Goal: Check status

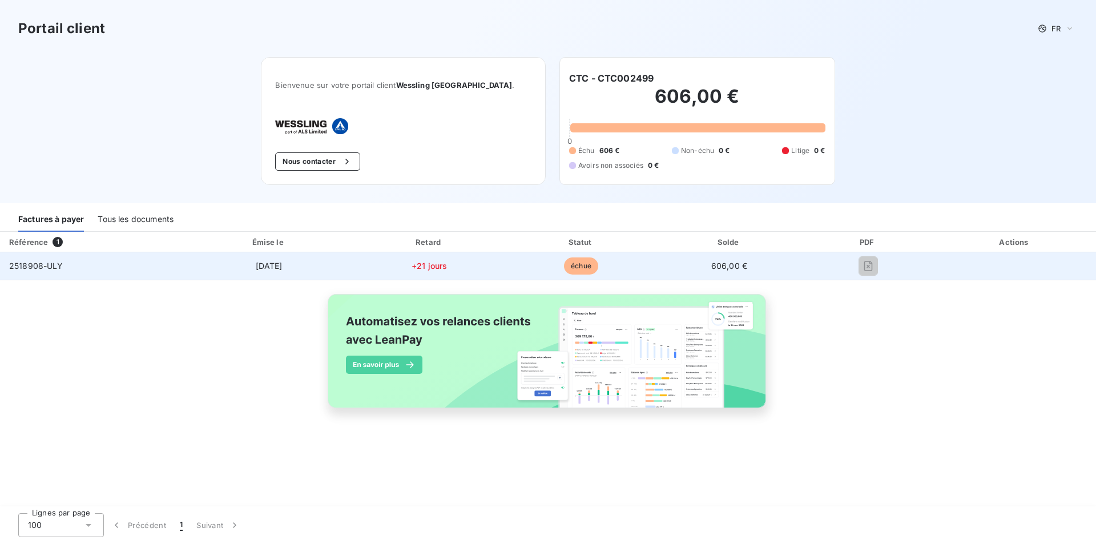
click at [581, 265] on span "échue" at bounding box center [581, 265] width 34 height 17
click at [10, 265] on span "2518908-ULY" at bounding box center [36, 266] width 54 height 10
drag, startPoint x: 10, startPoint y: 265, endPoint x: 68, endPoint y: 265, distance: 58.2
click at [68, 265] on td "2518908-ULY" at bounding box center [92, 265] width 185 height 27
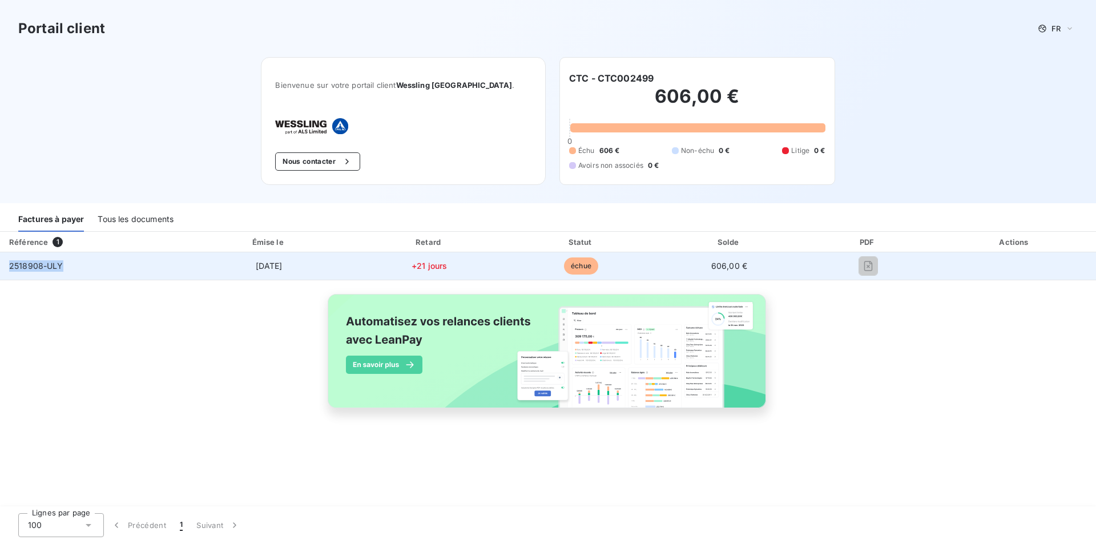
click at [68, 265] on td "2518908-ULY" at bounding box center [92, 265] width 185 height 27
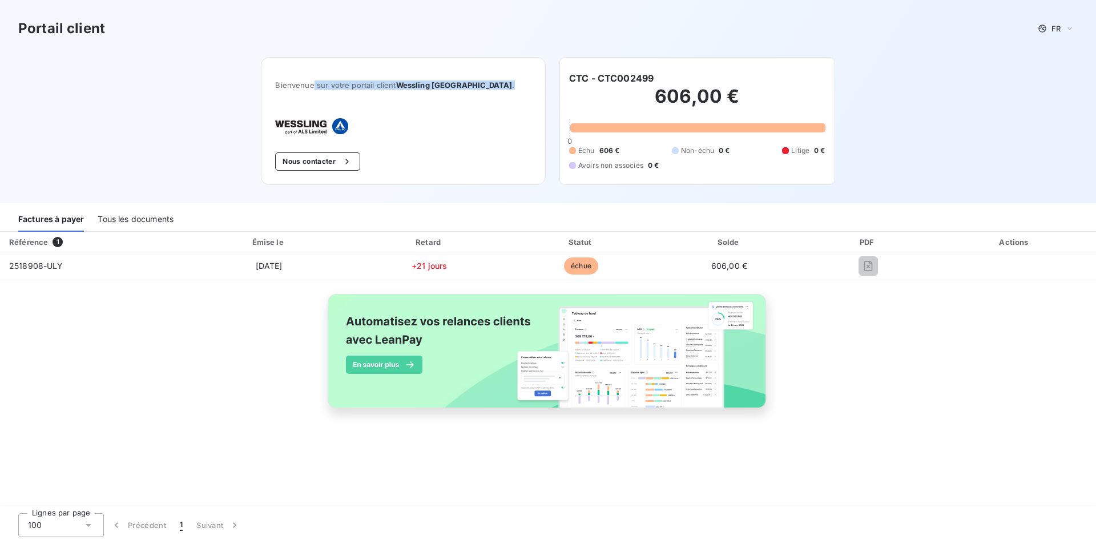
drag, startPoint x: 338, startPoint y: 83, endPoint x: 498, endPoint y: 86, distance: 159.8
click at [498, 86] on span "Bienvenue sur votre portail client Wessling [GEOGRAPHIC_DATA] ." at bounding box center [403, 84] width 256 height 9
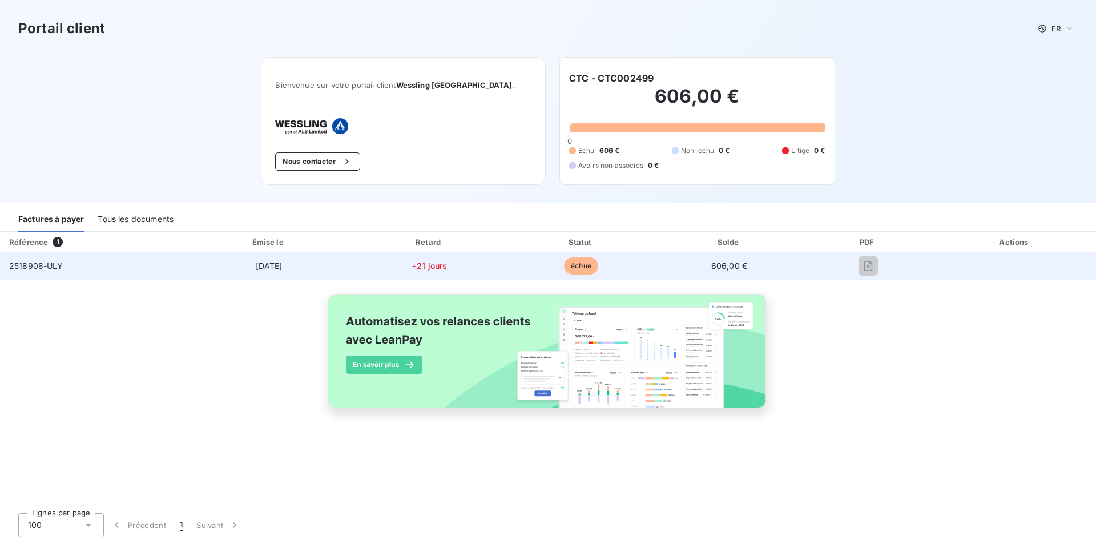
click at [584, 265] on span "échue" at bounding box center [581, 265] width 34 height 17
click at [580, 264] on span "échue" at bounding box center [581, 265] width 34 height 17
click at [18, 269] on span "2518908-ULY" at bounding box center [36, 266] width 54 height 10
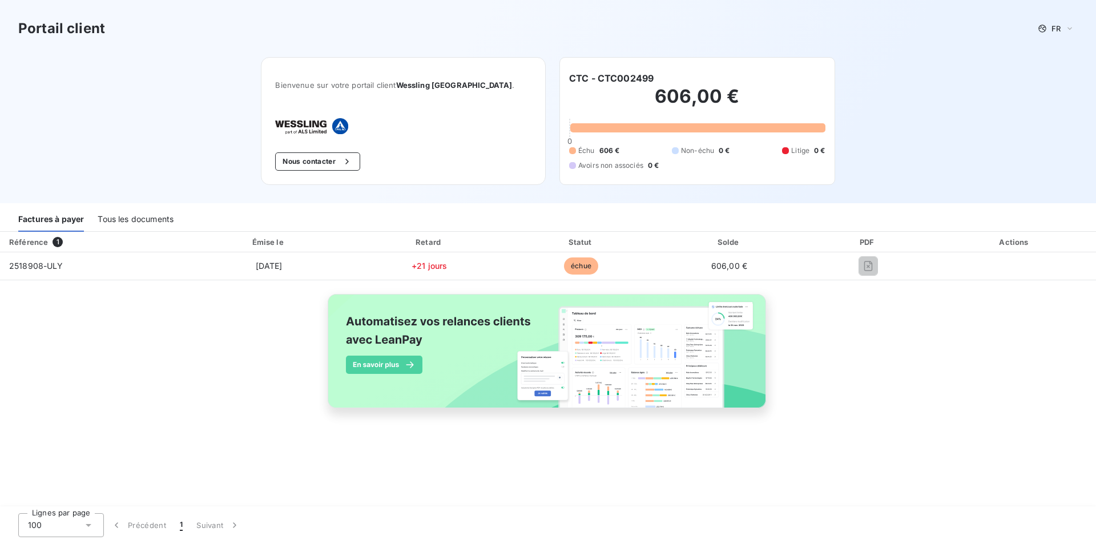
click at [146, 223] on div "Tous les documents" at bounding box center [136, 220] width 76 height 24
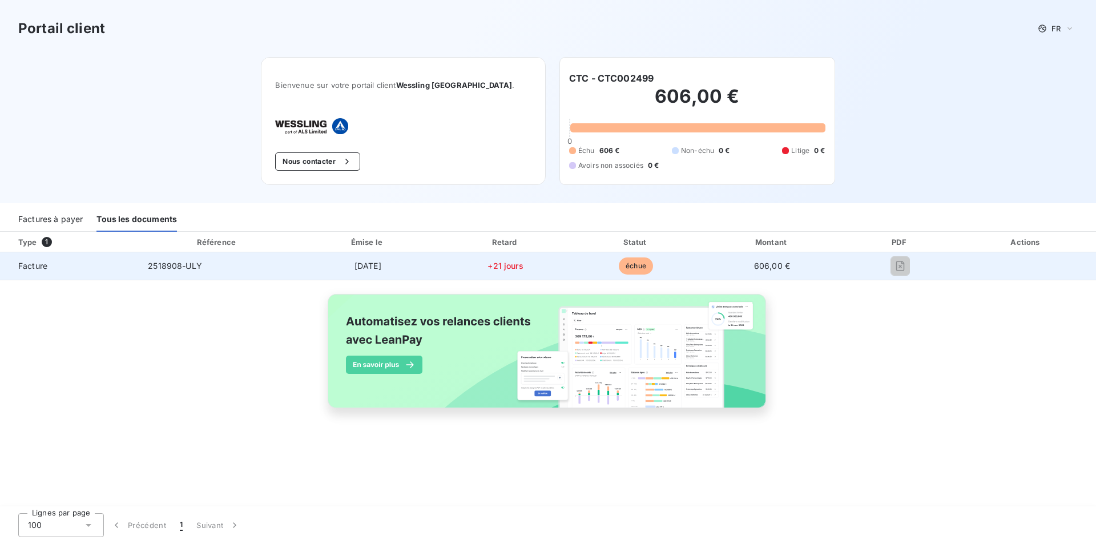
click at [766, 267] on span "606,00 €" at bounding box center [772, 266] width 36 height 10
click at [25, 261] on span "Facture" at bounding box center [69, 265] width 120 height 11
click at [171, 269] on span "2518908-ULY" at bounding box center [175, 266] width 54 height 10
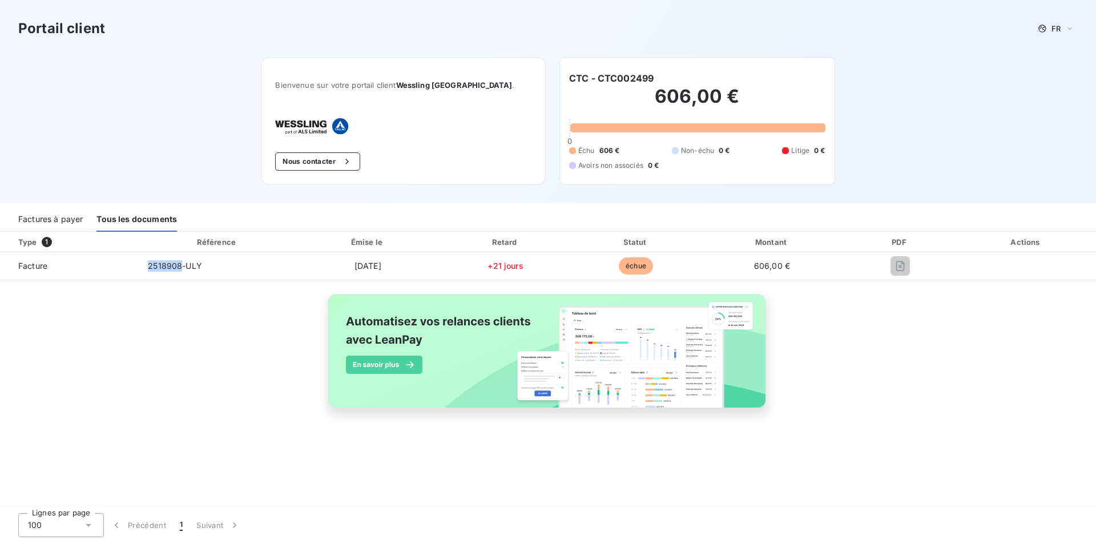
click at [70, 212] on div "Factures à payer" at bounding box center [50, 220] width 64 height 24
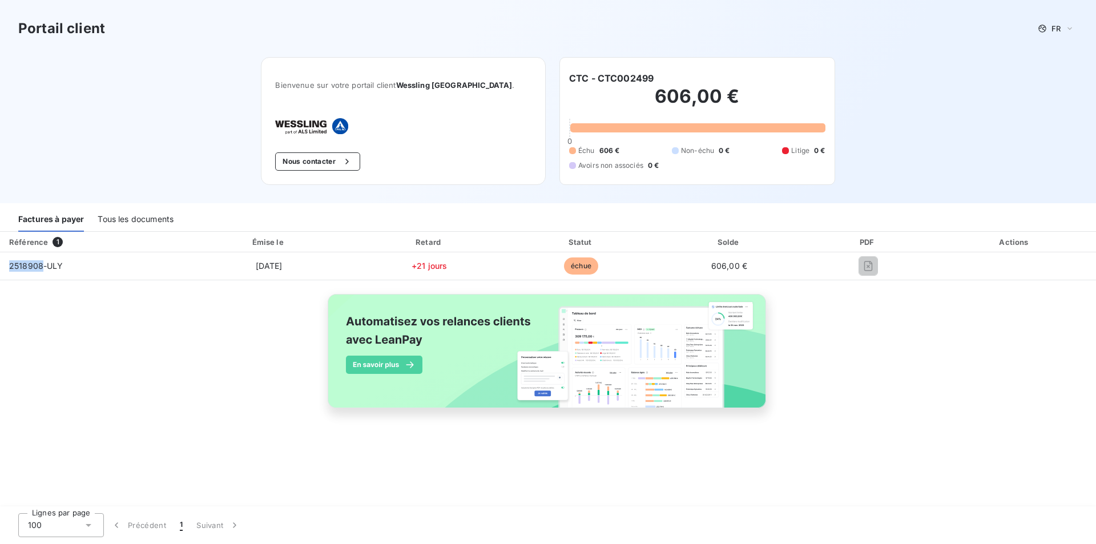
click at [51, 252] on div at bounding box center [92, 252] width 185 height 1
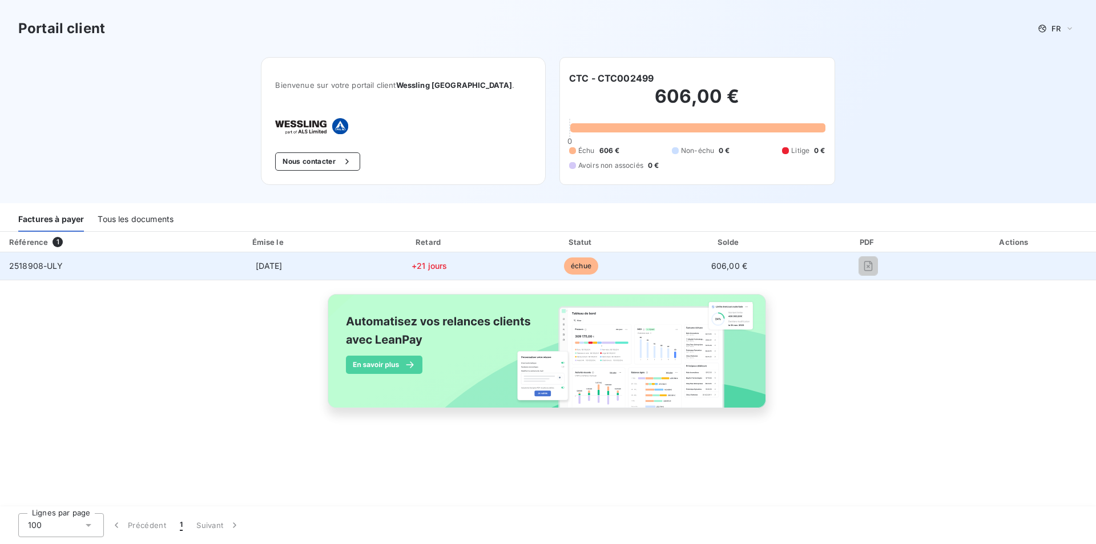
click at [48, 268] on span "2518908-ULY" at bounding box center [36, 266] width 54 height 10
click at [25, 269] on span "2518908-ULY" at bounding box center [36, 266] width 54 height 10
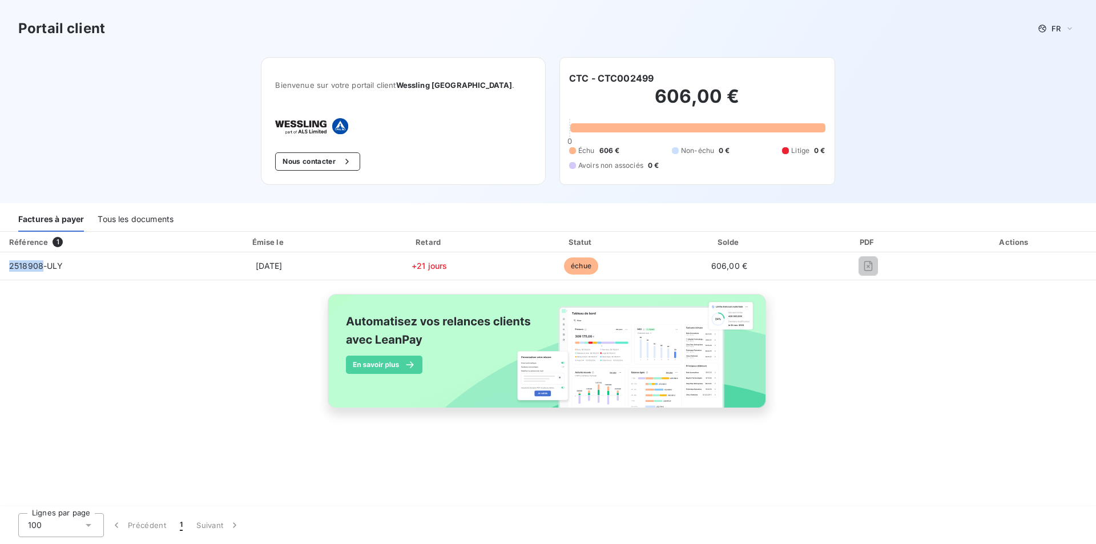
copy span "2518908"
